Goal: Ask a question

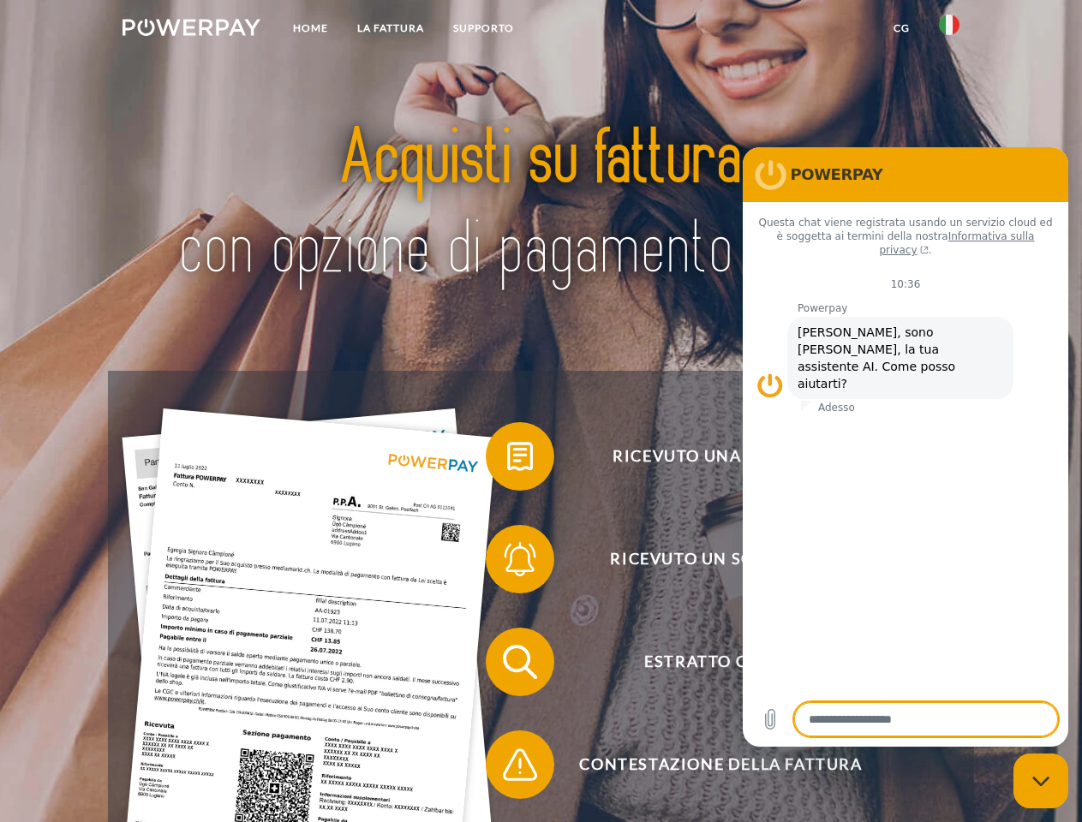
click at [191, 30] on img at bounding box center [192, 27] width 138 height 17
click at [949, 30] on img at bounding box center [949, 25] width 21 height 21
click at [901, 28] on link "CG" at bounding box center [901, 28] width 45 height 31
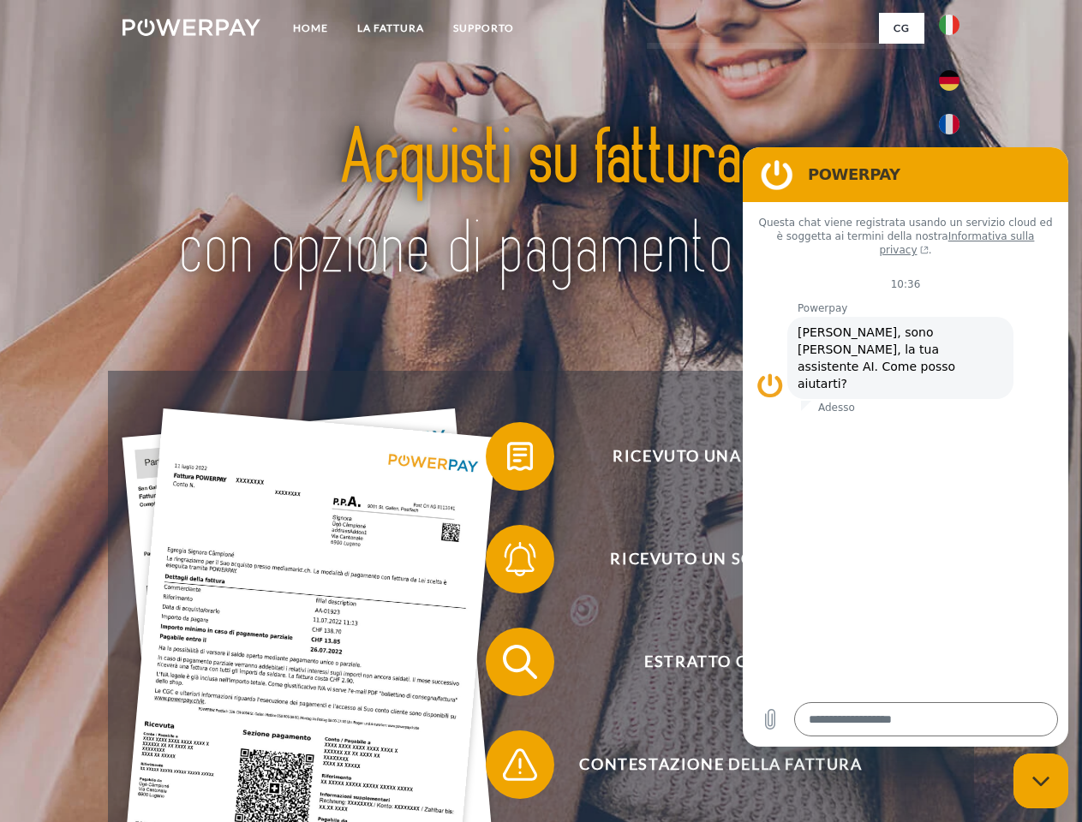
click at [507, 460] on span at bounding box center [495, 457] width 86 height 86
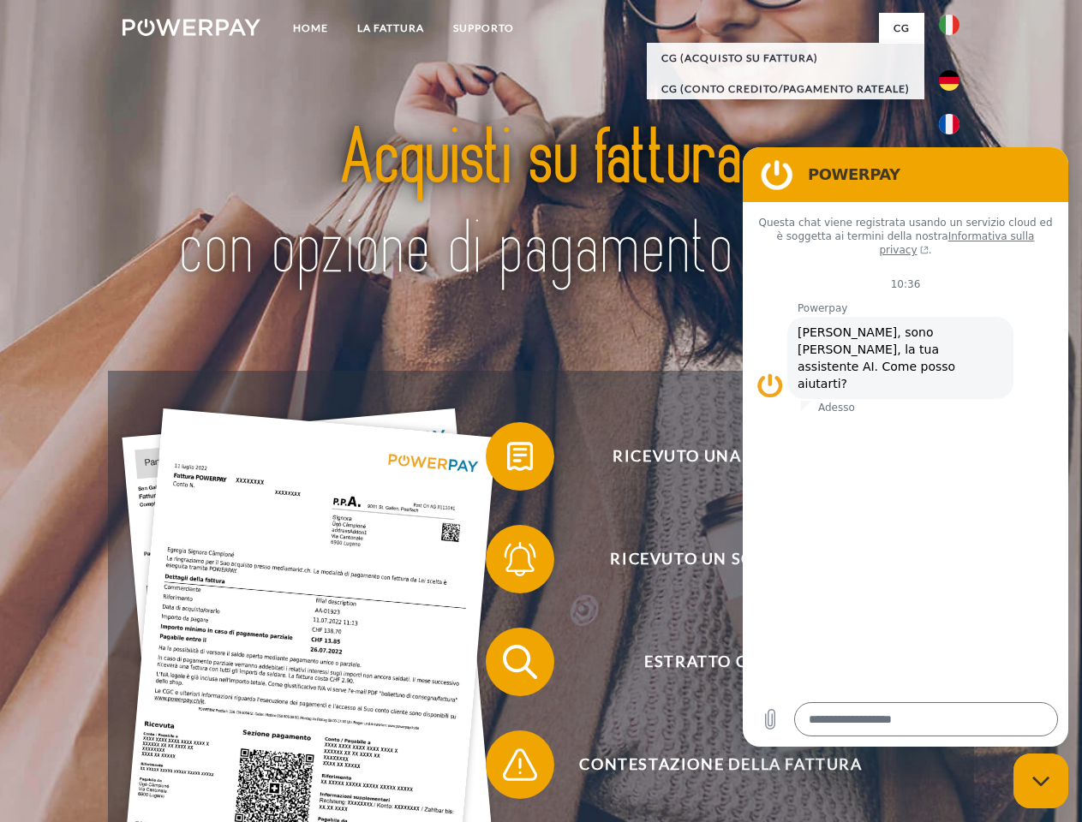
click at [507, 563] on span at bounding box center [495, 560] width 86 height 86
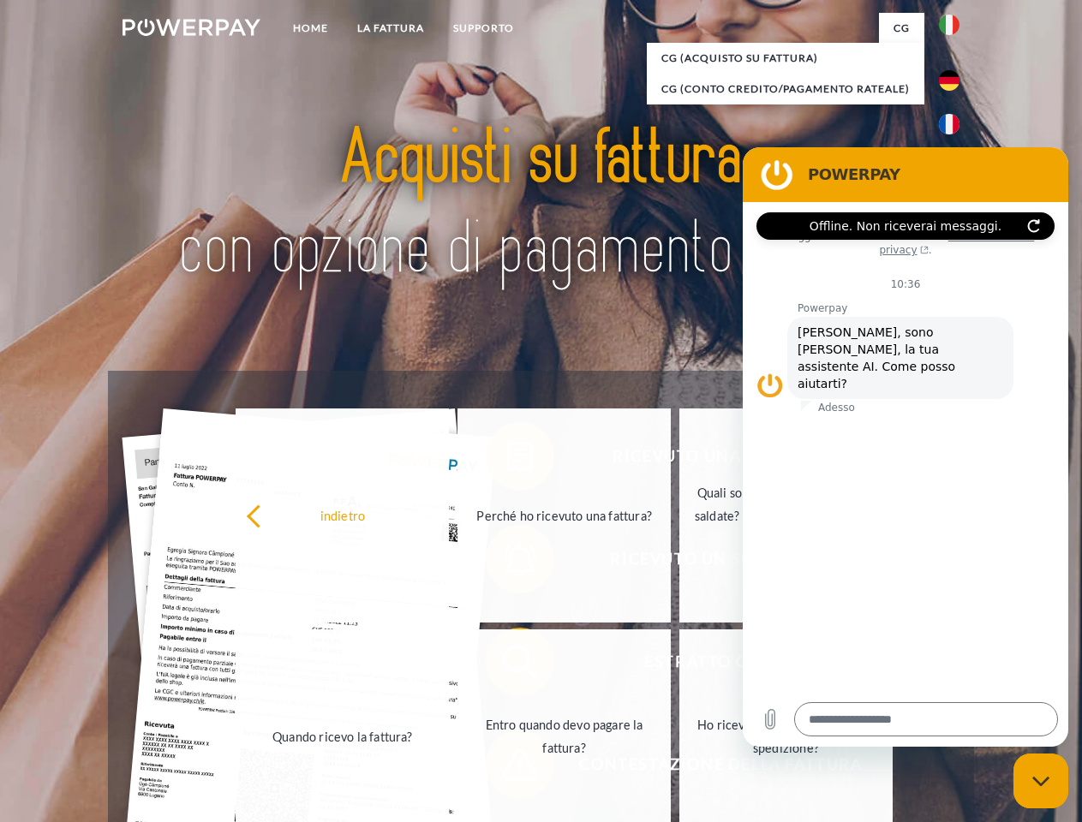
click at [507, 666] on link "Entro quando devo pagare la fattura?" at bounding box center [564, 737] width 213 height 214
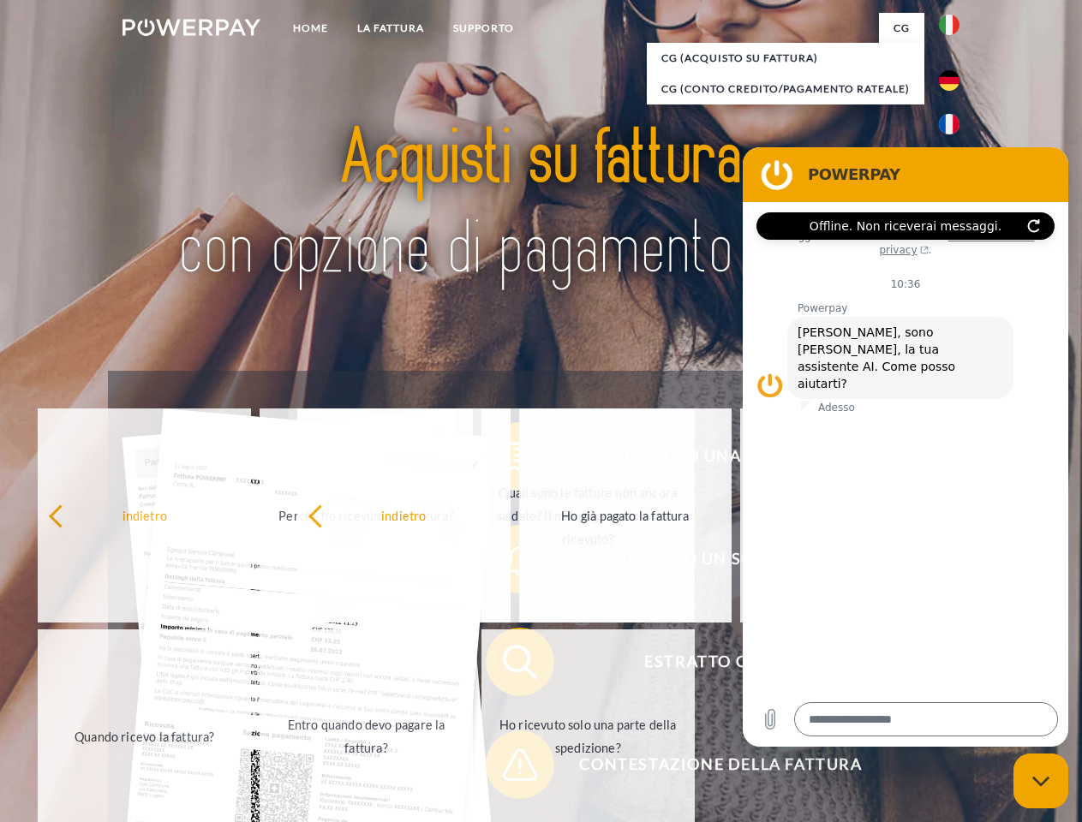
click at [507, 769] on span at bounding box center [495, 765] width 86 height 86
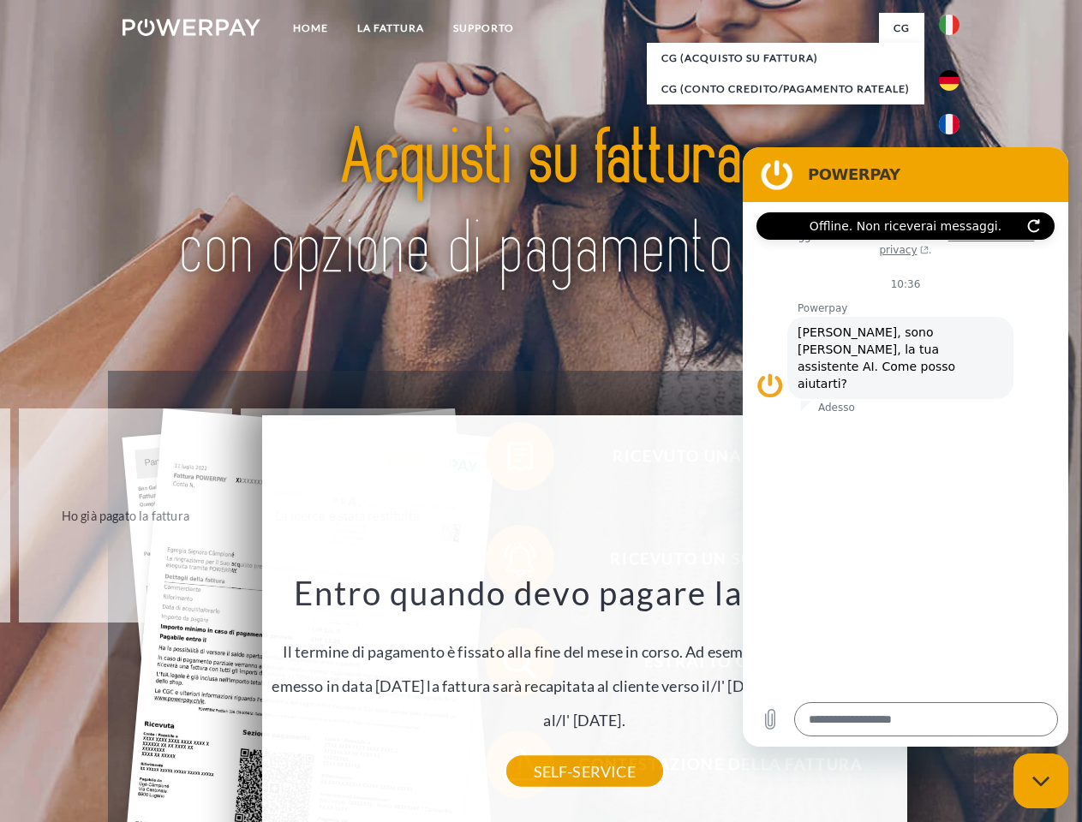
click at [1041, 781] on icon "Chiudi la finestra di messaggistica" at bounding box center [1041, 781] width 18 height 11
type textarea "*"
